Goal: Task Accomplishment & Management: Use online tool/utility

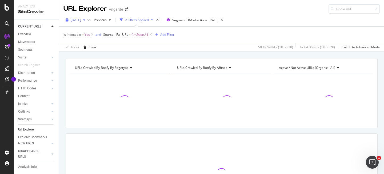
click at [77, 20] on span "[DATE]" at bounding box center [76, 20] width 10 height 5
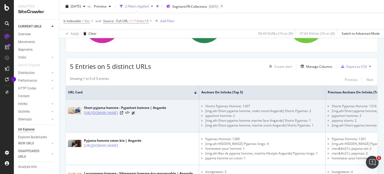
click at [118, 112] on link "[URL][DOMAIN_NAME]" at bounding box center [101, 112] width 34 height 5
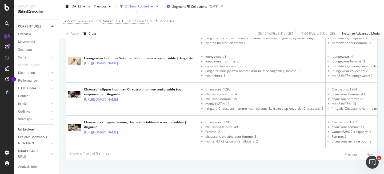
scroll to position [200, 0]
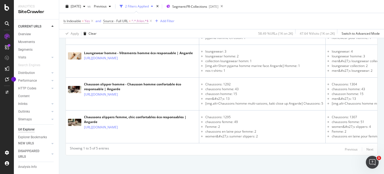
click at [363, 145] on div "Showing 1 to 5 of 5 entries Previous Next URL Card Anchors on Inlinks (top 5) P…" at bounding box center [222, 54] width 312 height 202
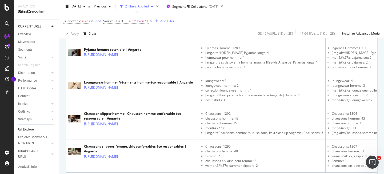
scroll to position [173, 0]
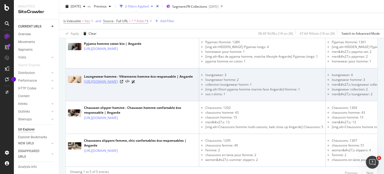
click at [118, 83] on link "[URL][DOMAIN_NAME]" at bounding box center [101, 81] width 34 height 5
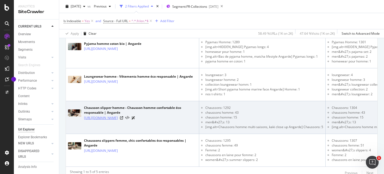
click at [118, 118] on link "[URL][DOMAIN_NAME]" at bounding box center [101, 117] width 34 height 5
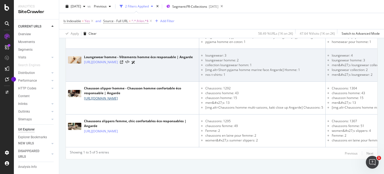
scroll to position [200, 0]
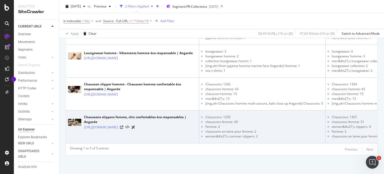
click at [303, 134] on li "women&#x27;s summer slippers: 2" at bounding box center [264, 136] width 118 height 5
click at [118, 125] on link "[URL][DOMAIN_NAME]" at bounding box center [101, 127] width 34 height 5
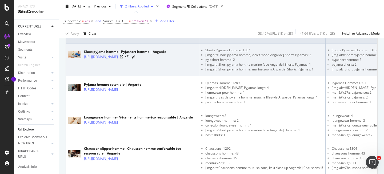
scroll to position [0, 78]
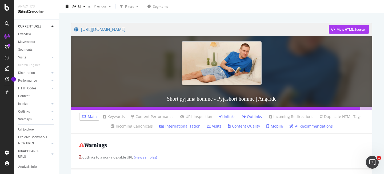
scroll to position [87, 0]
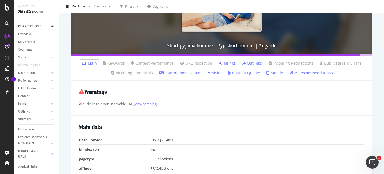
click at [228, 62] on link "Inlinks" at bounding box center [227, 63] width 17 height 5
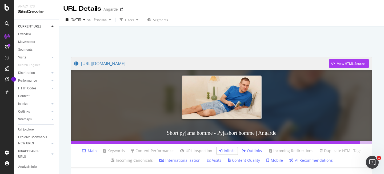
click at [257, 150] on link "Outlinks" at bounding box center [252, 150] width 20 height 5
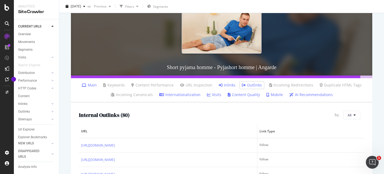
scroll to position [160, 0]
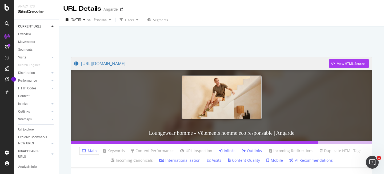
click at [225, 148] on link "Inlinks" at bounding box center [227, 150] width 17 height 5
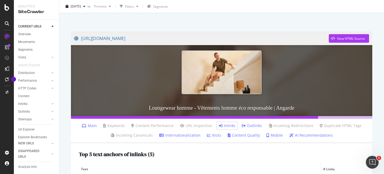
scroll to position [103, 0]
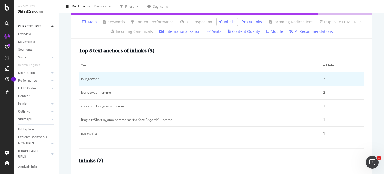
click at [135, 83] on td "loungewear" at bounding box center [200, 79] width 242 height 14
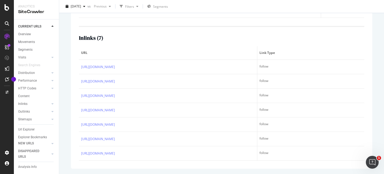
scroll to position [257, 0]
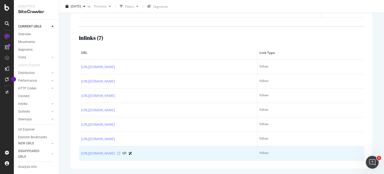
click at [120, 152] on icon at bounding box center [118, 153] width 3 height 3
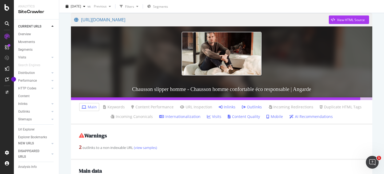
scroll to position [100, 0]
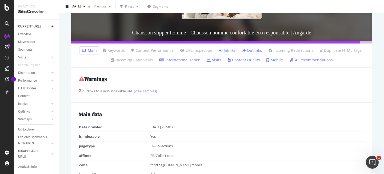
click at [225, 51] on link "Inlinks" at bounding box center [227, 50] width 17 height 5
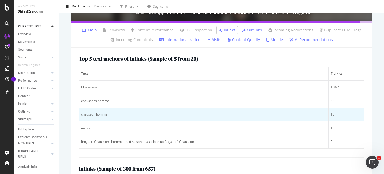
scroll to position [142, 0]
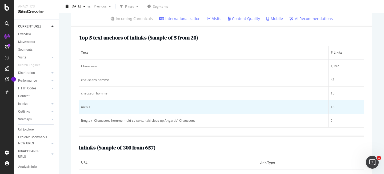
click at [91, 109] on div "men's" at bounding box center [203, 107] width 245 height 5
click at [90, 108] on div "men's" at bounding box center [203, 107] width 245 height 5
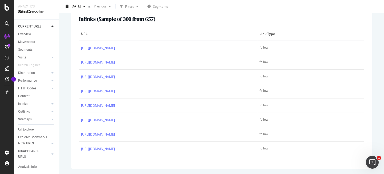
scroll to position [220, 0]
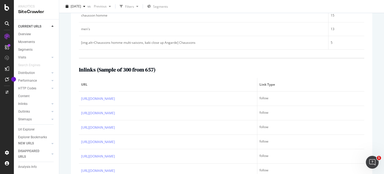
click at [271, 79] on th "Link Type" at bounding box center [310, 85] width 107 height 14
click at [266, 83] on span "Link Type" at bounding box center [310, 84] width 101 height 5
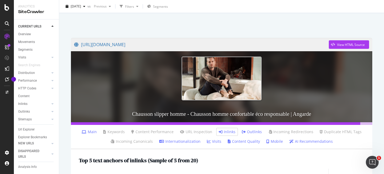
scroll to position [23, 0]
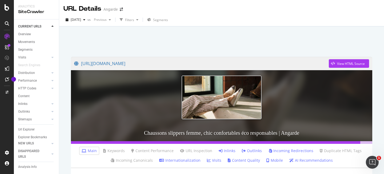
click at [222, 152] on link "Inlinks" at bounding box center [227, 150] width 17 height 5
click at [337, 65] on div "View HTML Source" at bounding box center [351, 63] width 28 height 5
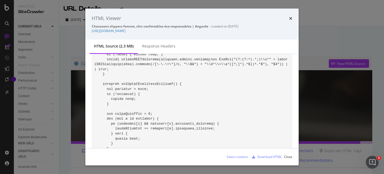
scroll to position [1604, 0]
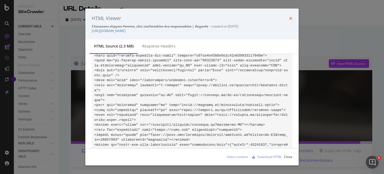
click at [292, 19] on icon "times" at bounding box center [290, 18] width 3 height 4
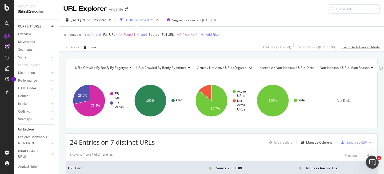
drag, startPoint x: 358, startPoint y: 48, endPoint x: 373, endPoint y: 130, distance: 83.5
click at [377, 103] on div "URL Explorer Angarde [DATE] vs Previous 3 Filters Applied Segments selected [DA…" at bounding box center [221, 87] width 325 height 174
click at [355, 143] on div "Export as CSV" at bounding box center [356, 142] width 21 height 5
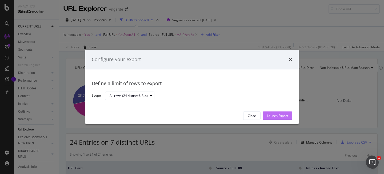
click at [285, 117] on div "Launch Export" at bounding box center [277, 115] width 21 height 5
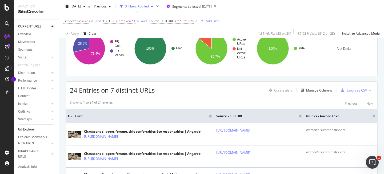
scroll to position [76, 0]
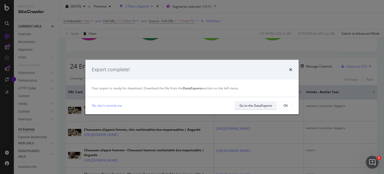
click at [265, 105] on div "Go to the DataExports" at bounding box center [256, 105] width 33 height 5
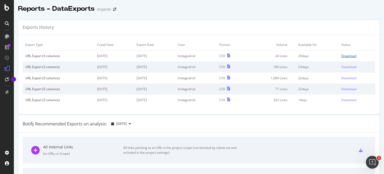
click at [341, 57] on div "Download" at bounding box center [348, 56] width 15 height 5
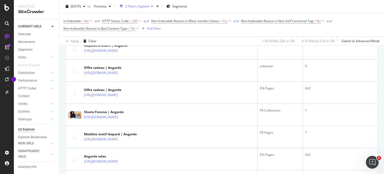
scroll to position [213, 0]
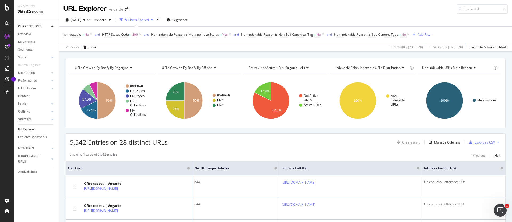
click at [479, 141] on div "Export as CSV" at bounding box center [485, 142] width 21 height 5
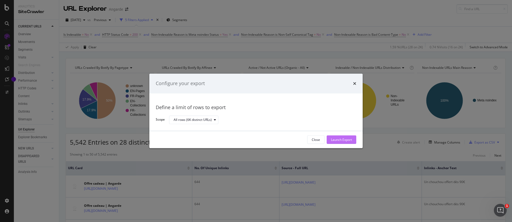
click at [342, 141] on div "Launch Export" at bounding box center [341, 139] width 21 height 5
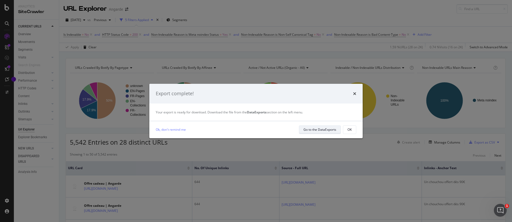
click at [312, 130] on div "Go to the DataExports" at bounding box center [320, 129] width 33 height 5
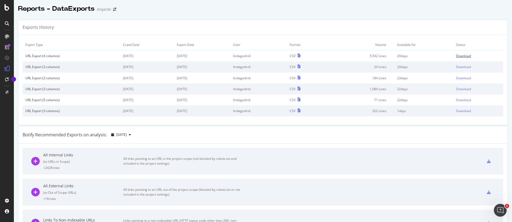
click at [464, 57] on div "Download" at bounding box center [463, 56] width 15 height 5
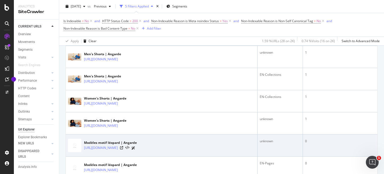
scroll to position [660, 0]
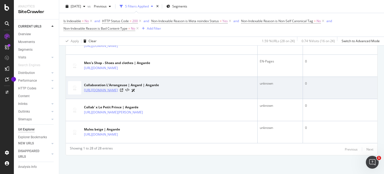
click at [118, 90] on link "https://angarde.fr/en-us/pages/collaboration-larrangeuse" at bounding box center [101, 89] width 34 height 5
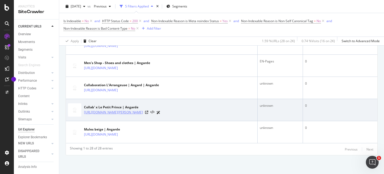
click at [143, 113] on link "https://angarde.fr/en-us/pages/collab-x-le-petit-prince" at bounding box center [113, 112] width 59 height 5
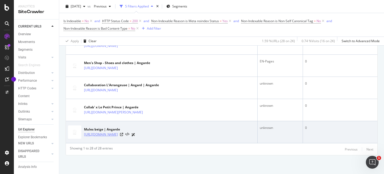
click at [118, 135] on link "[URL][DOMAIN_NAME]" at bounding box center [101, 134] width 34 height 5
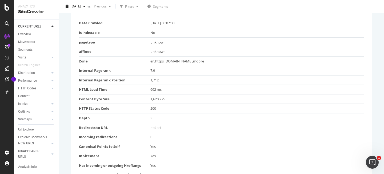
scroll to position [284, 0]
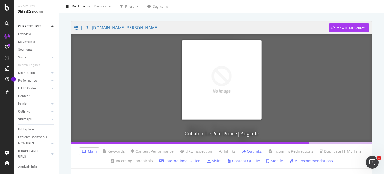
scroll to position [98, 0]
